Goal: Transaction & Acquisition: Download file/media

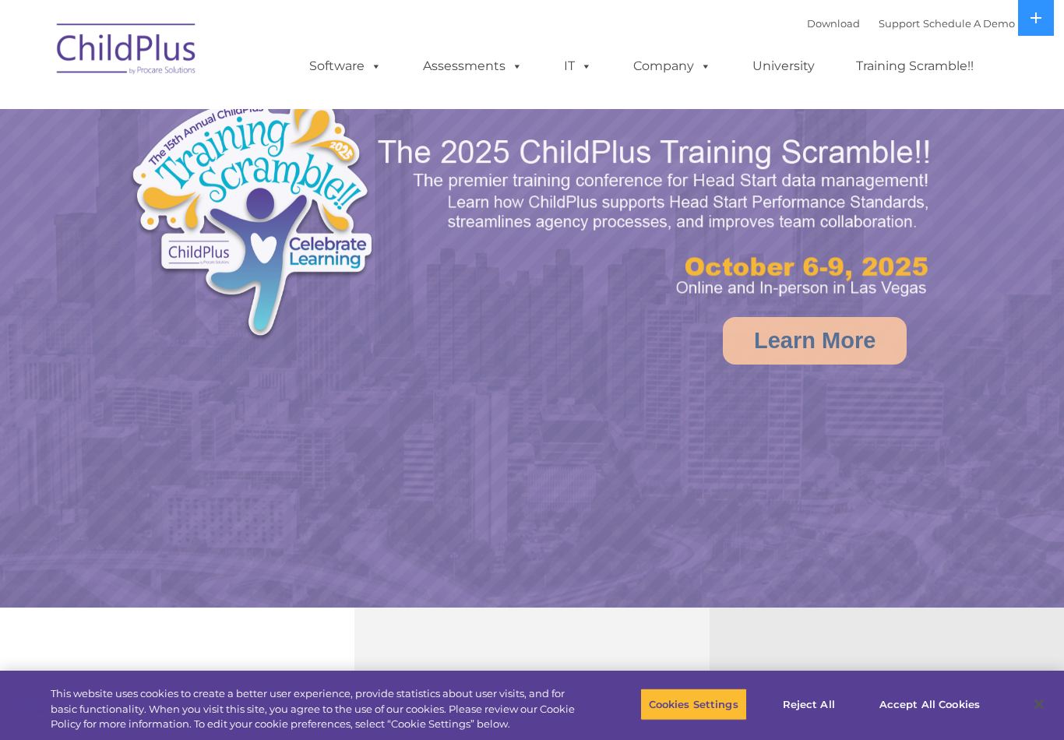
select select "MEDIUM"
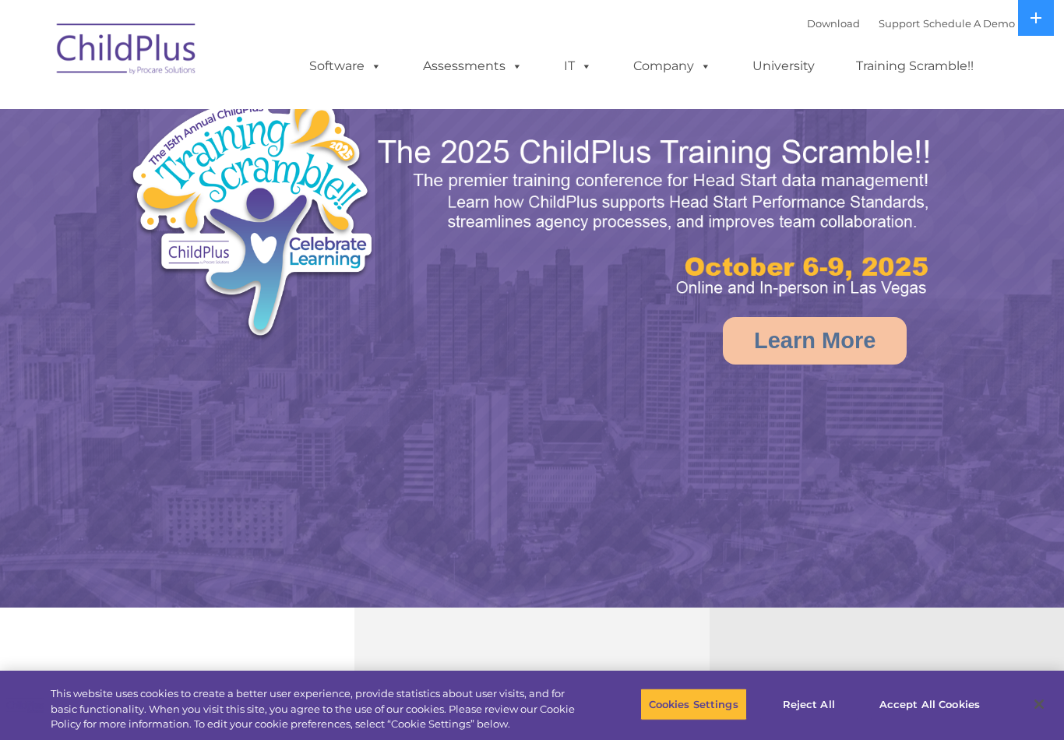
select select "MEDIUM"
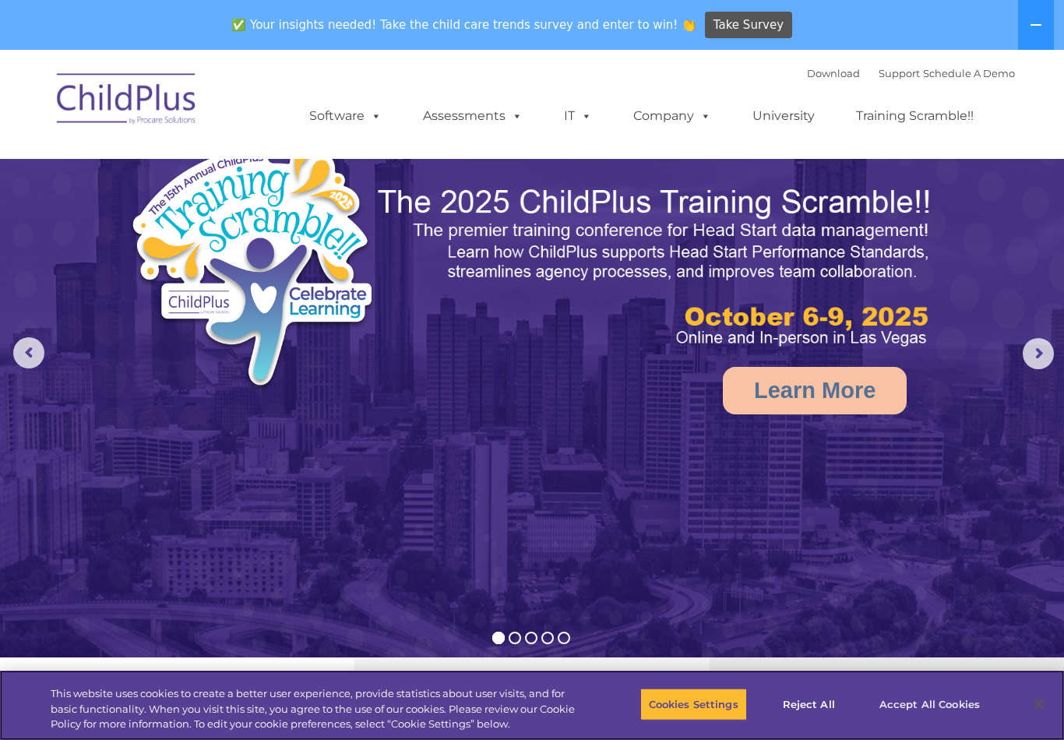
click at [937, 715] on button "Accept All Cookies" at bounding box center [930, 704] width 118 height 33
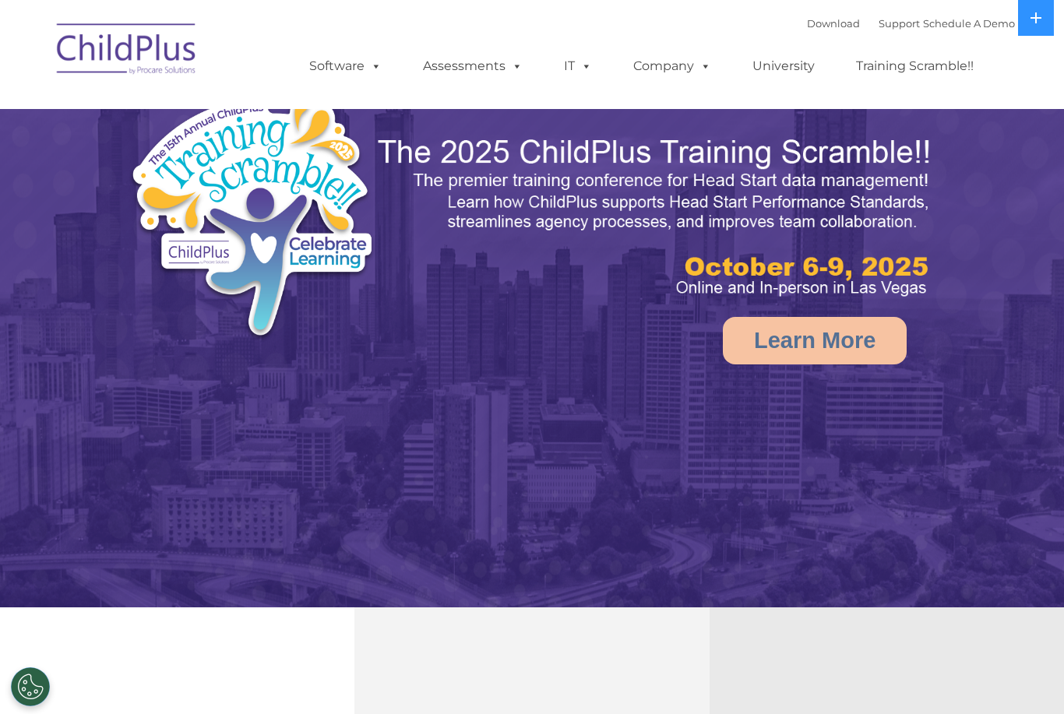
select select "MEDIUM"
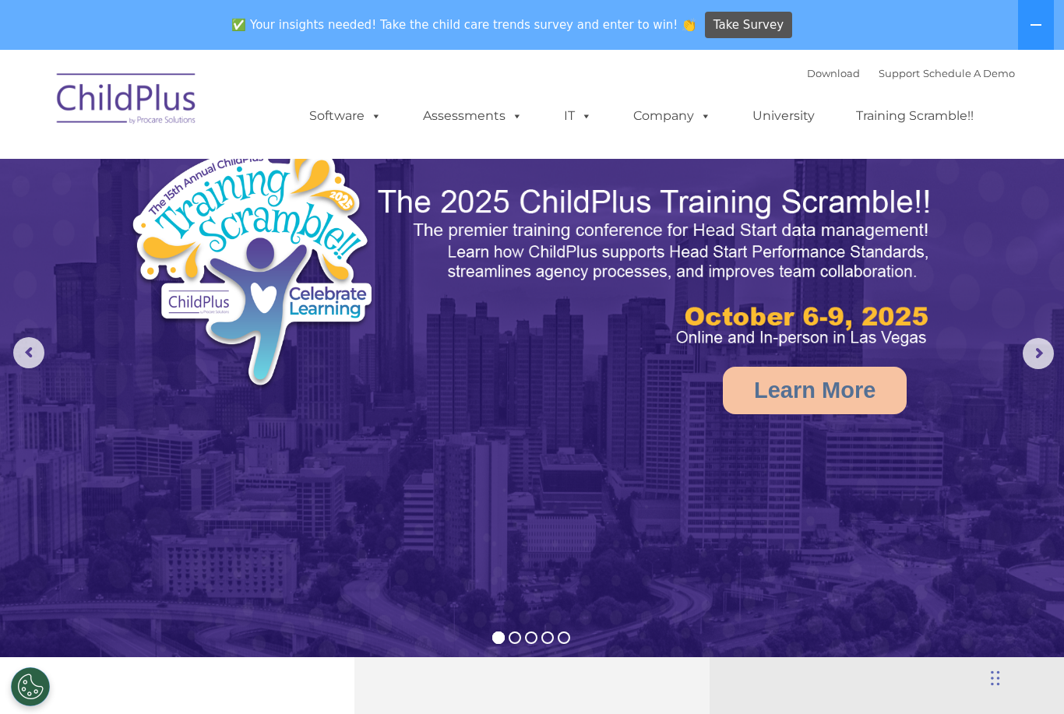
click at [816, 62] on div "Download Support | Schedule A Demo " at bounding box center [911, 73] width 208 height 23
click at [820, 70] on link "Download" at bounding box center [833, 73] width 53 height 12
click at [819, 67] on link "Download" at bounding box center [833, 73] width 53 height 12
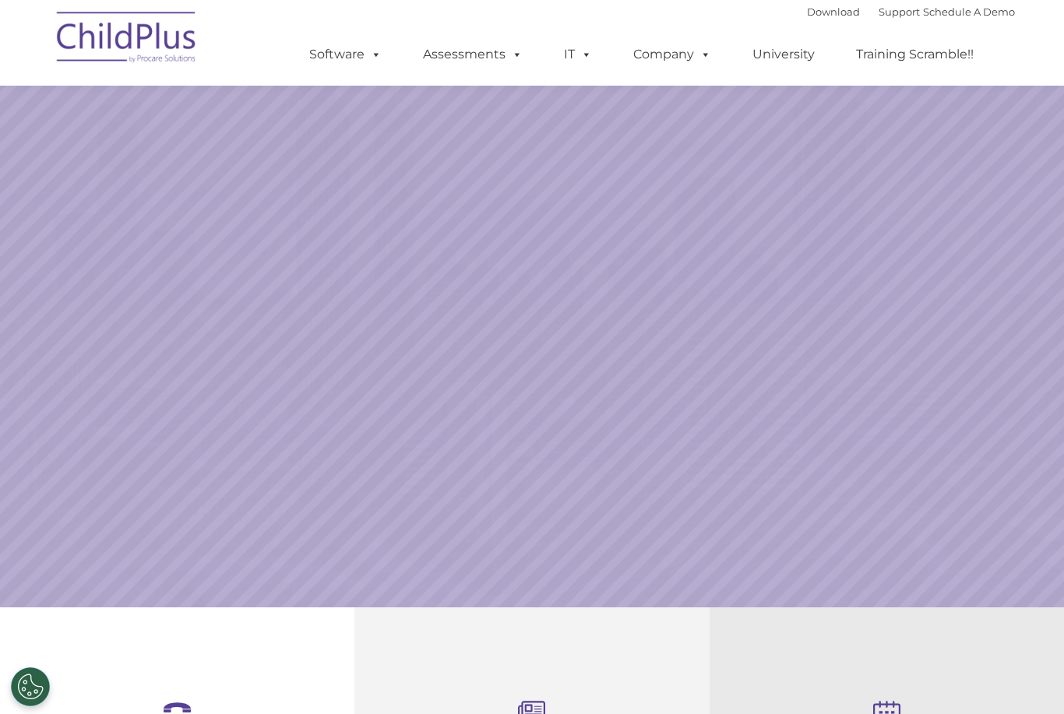
scroll to position [83, 0]
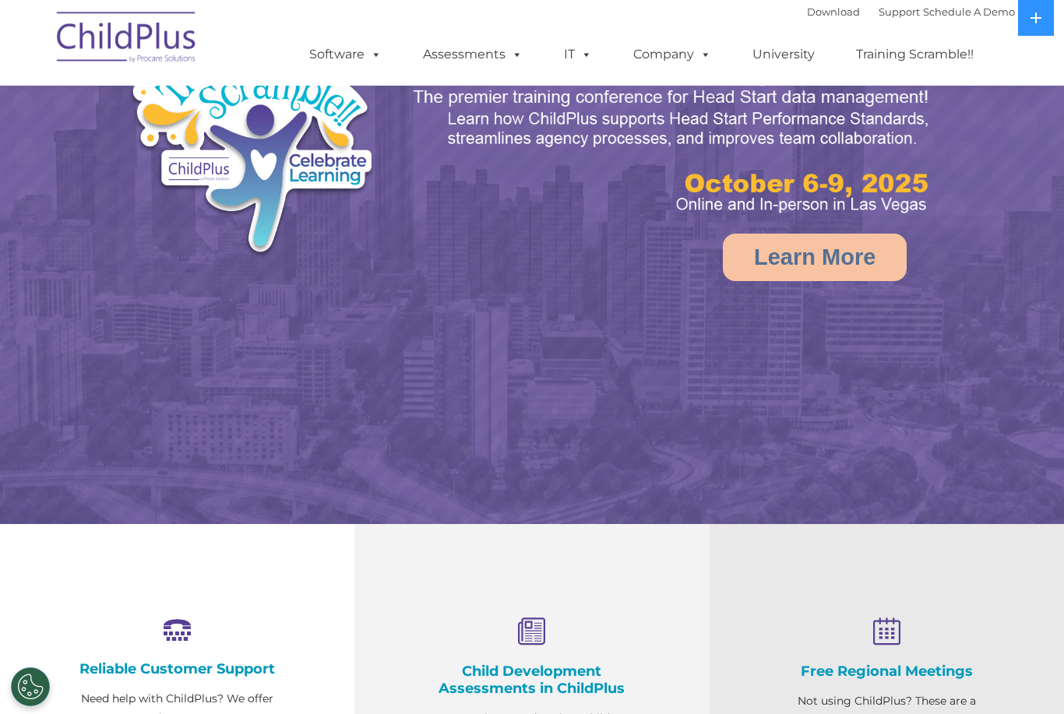
select select "MEDIUM"
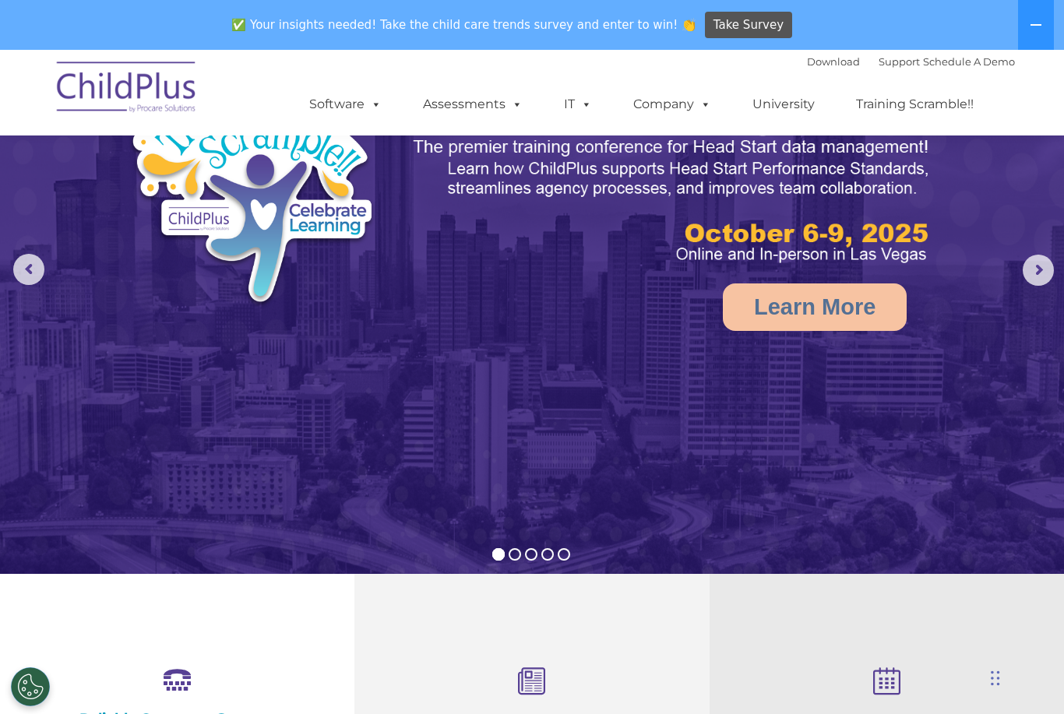
click at [808, 76] on ul "Software ChildPlus: The original and most widely-used Head Start data managemen…" at bounding box center [646, 104] width 737 height 62
click at [814, 66] on link "Download" at bounding box center [833, 61] width 53 height 12
